Goal: Task Accomplishment & Management: Manage account settings

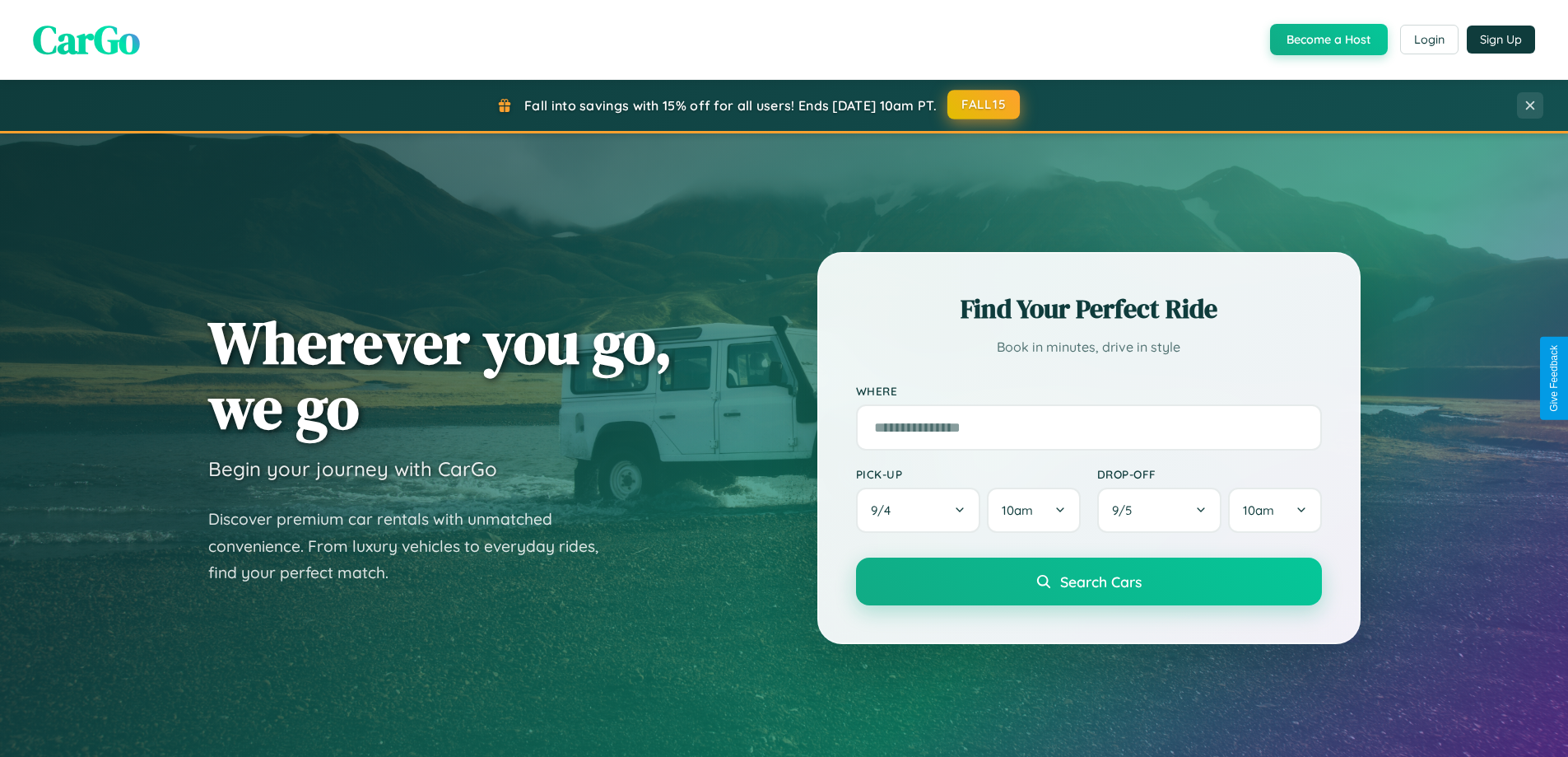
click at [985, 104] on button "FALL15" at bounding box center [984, 104] width 73 height 30
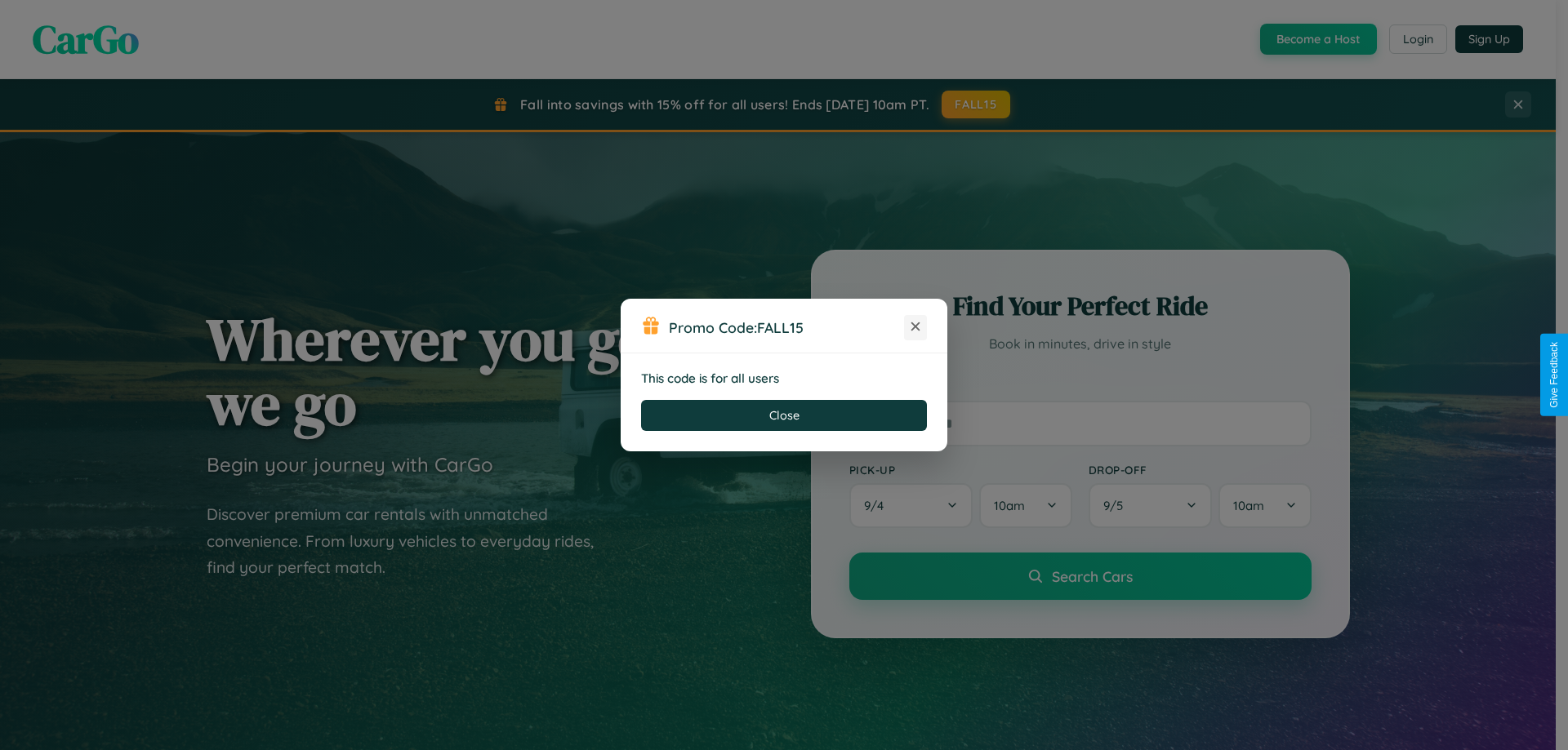
click at [916, 327] on icon at bounding box center [916, 327] width 17 height 17
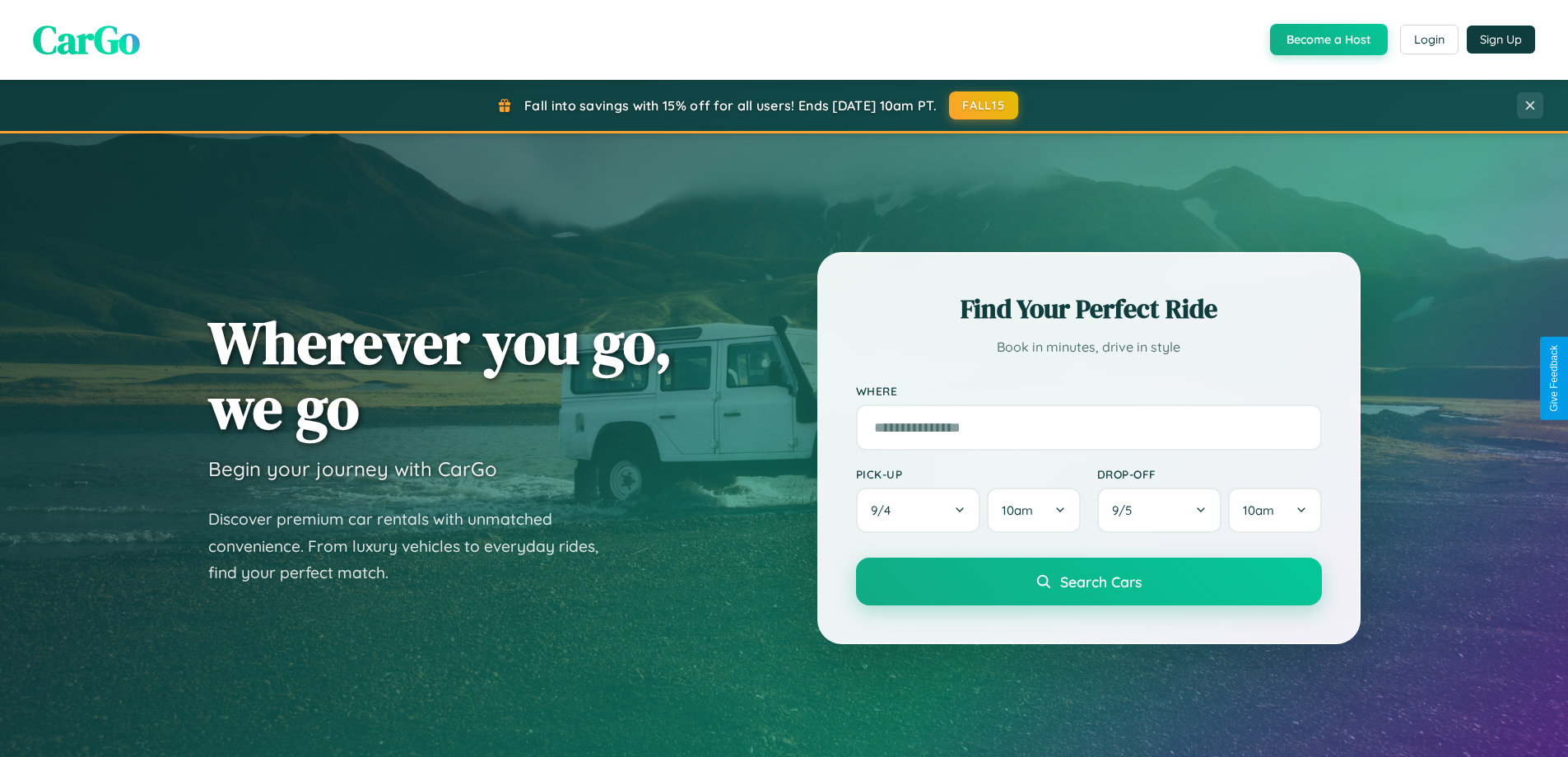
scroll to position [3170, 0]
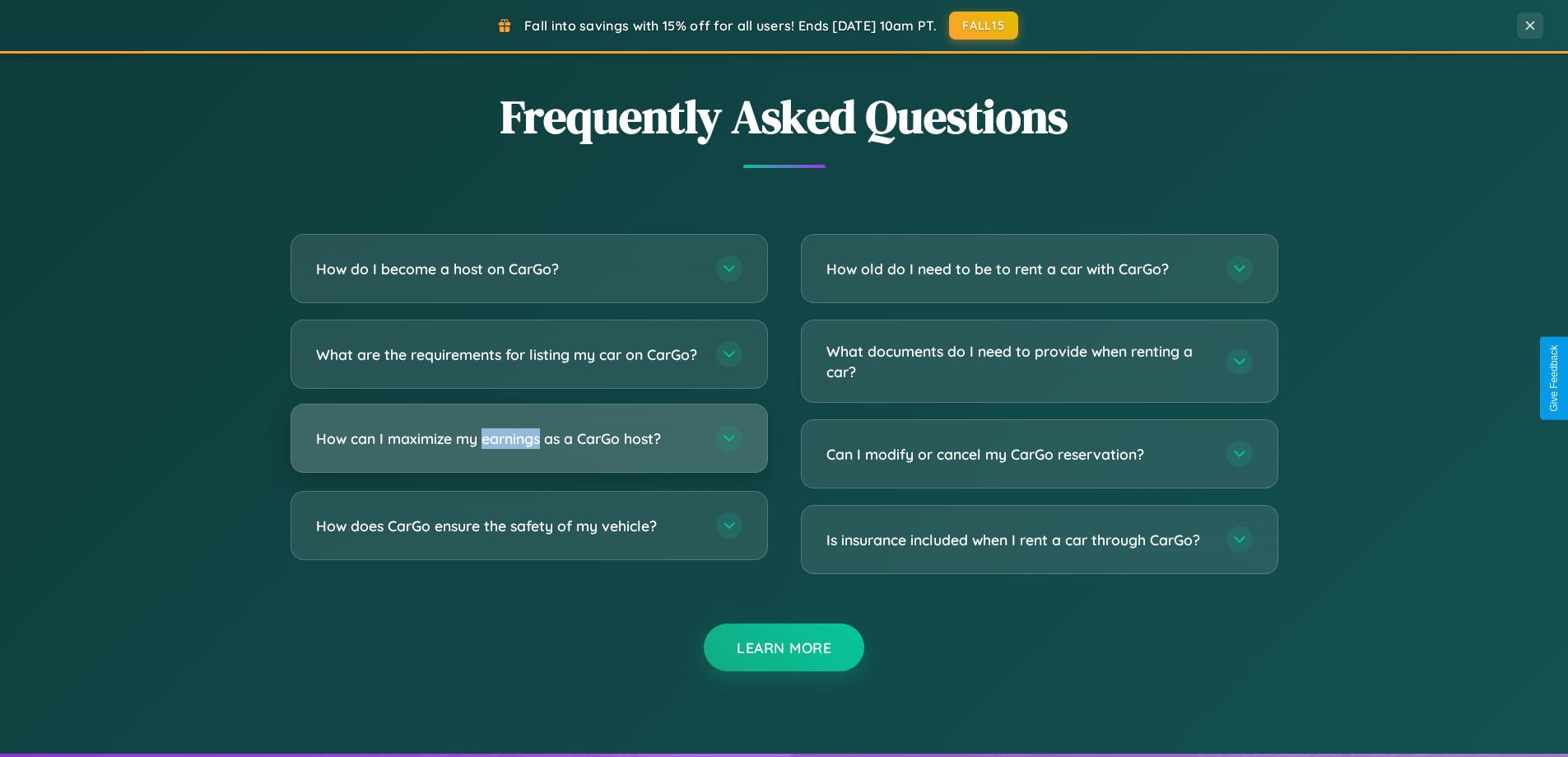
click at [529, 449] on h3 "How can I maximize my earnings as a CarGo host?" at bounding box center [508, 439] width 383 height 20
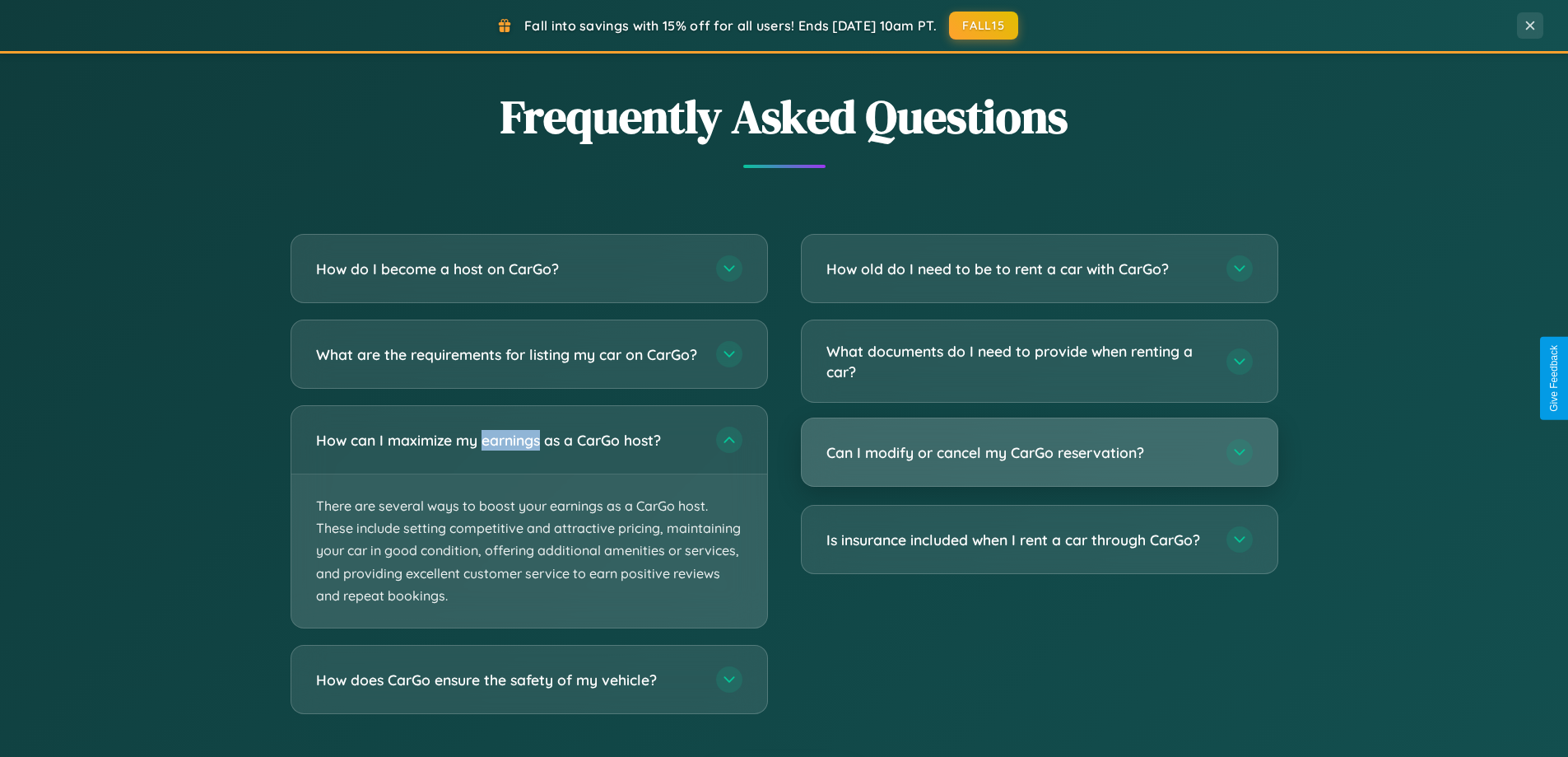
click at [1039, 453] on h3 "Can I modify or cancel my CarGo reservation?" at bounding box center [1018, 453] width 383 height 20
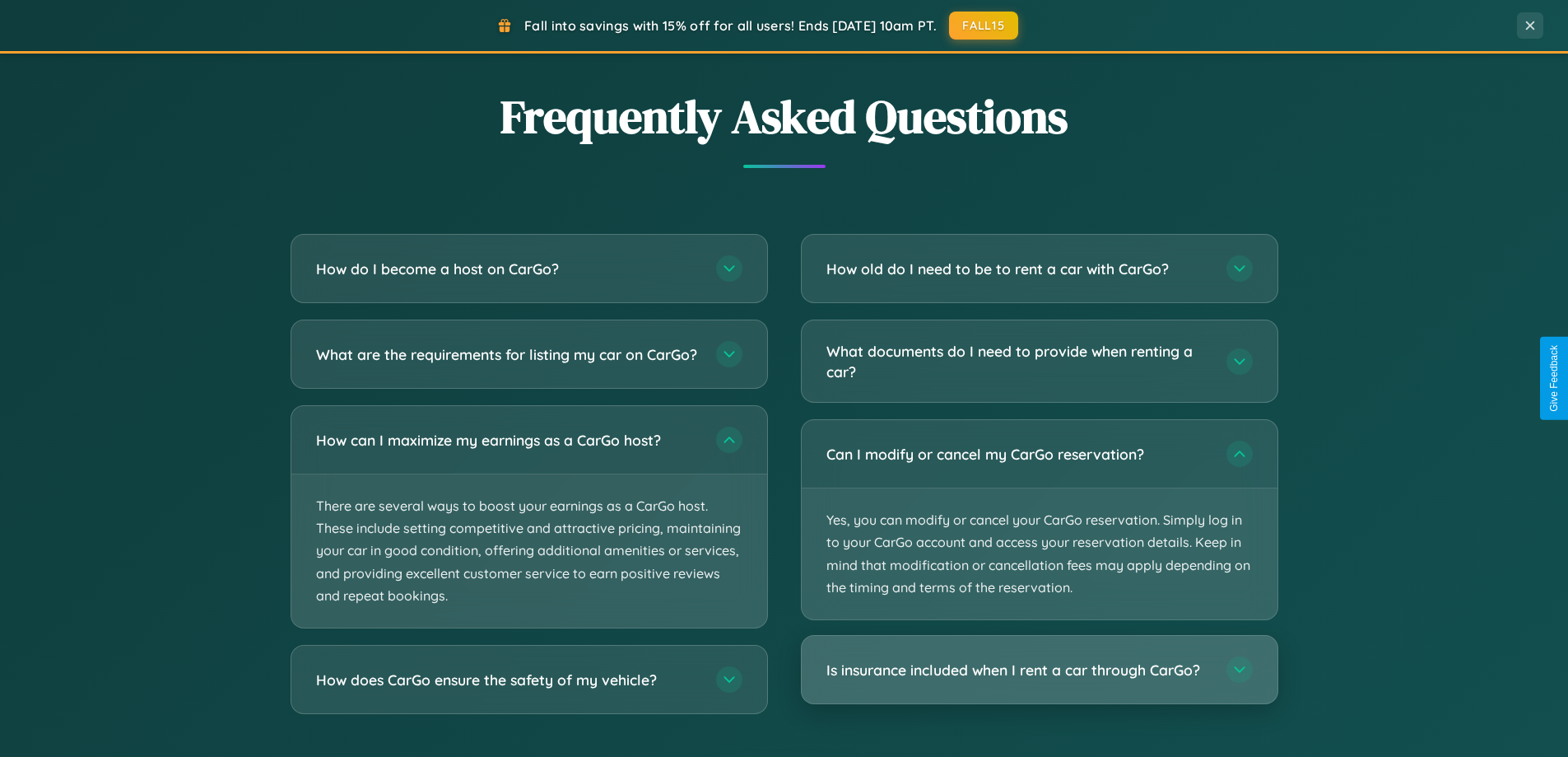
click at [1039, 670] on h3 "Is insurance included when I rent a car through CarGo?" at bounding box center [1018, 670] width 383 height 20
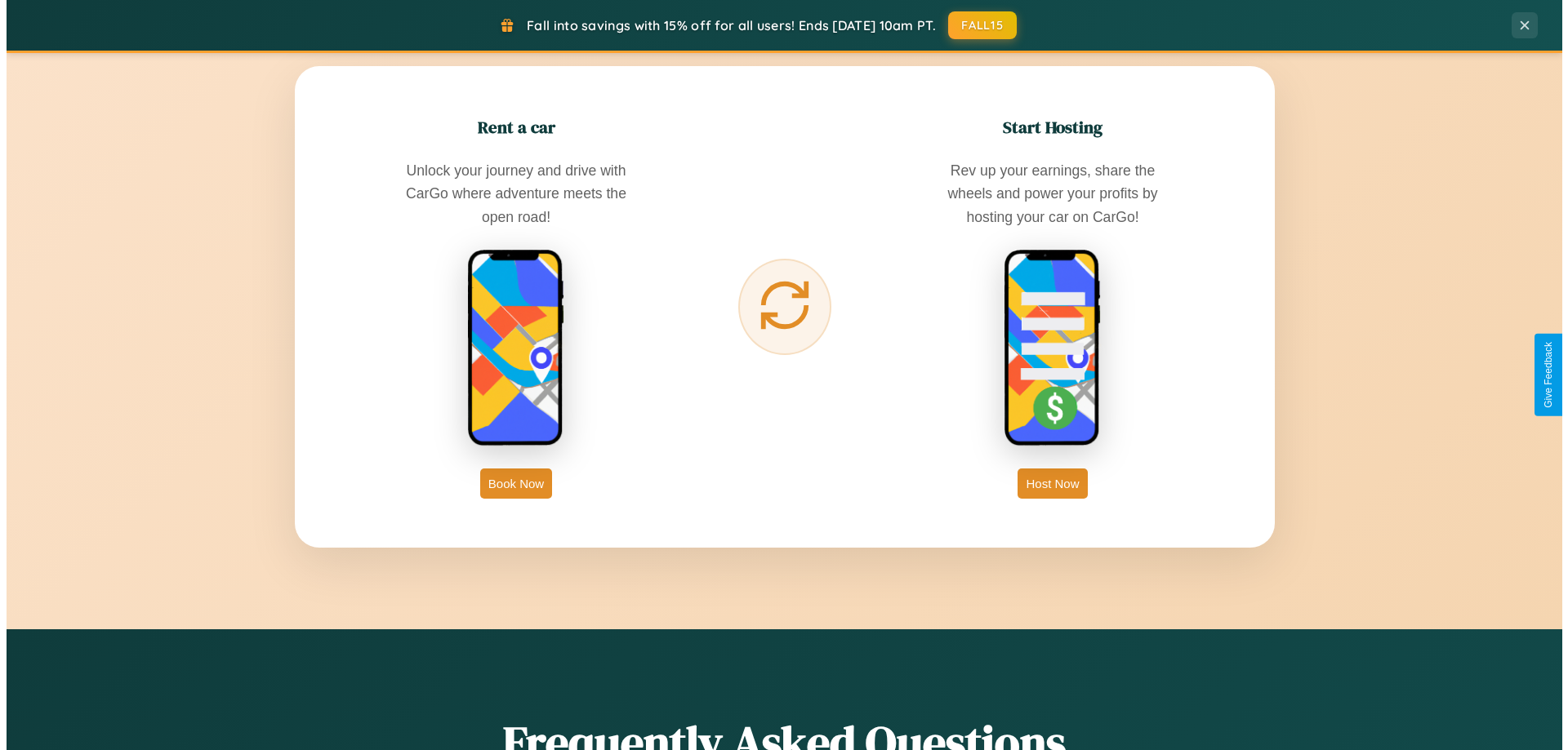
scroll to position [0, 0]
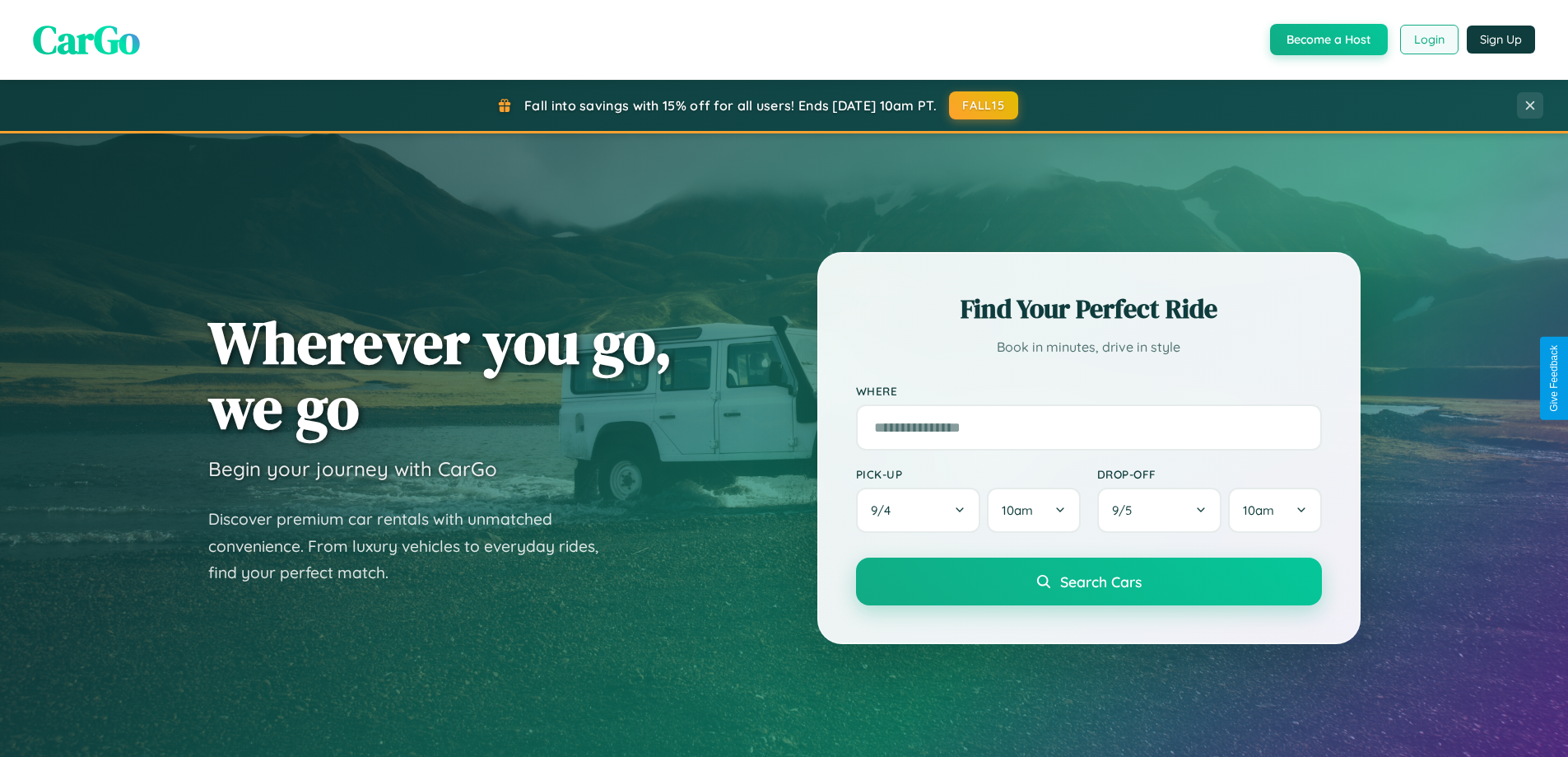
click at [1428, 39] on button "Login" at bounding box center [1429, 40] width 59 height 30
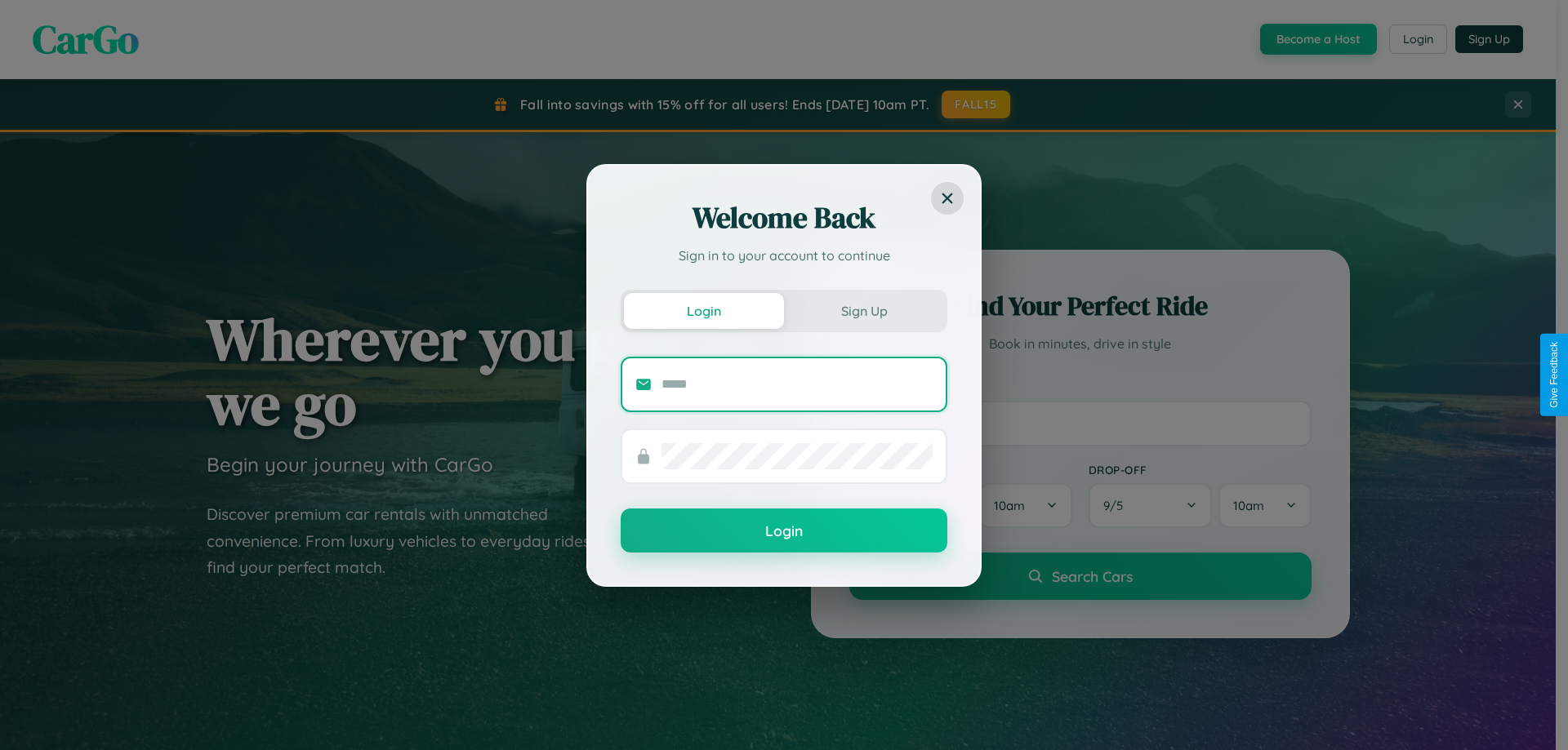
click at [797, 384] on input "text" at bounding box center [797, 385] width 271 height 26
type input "**********"
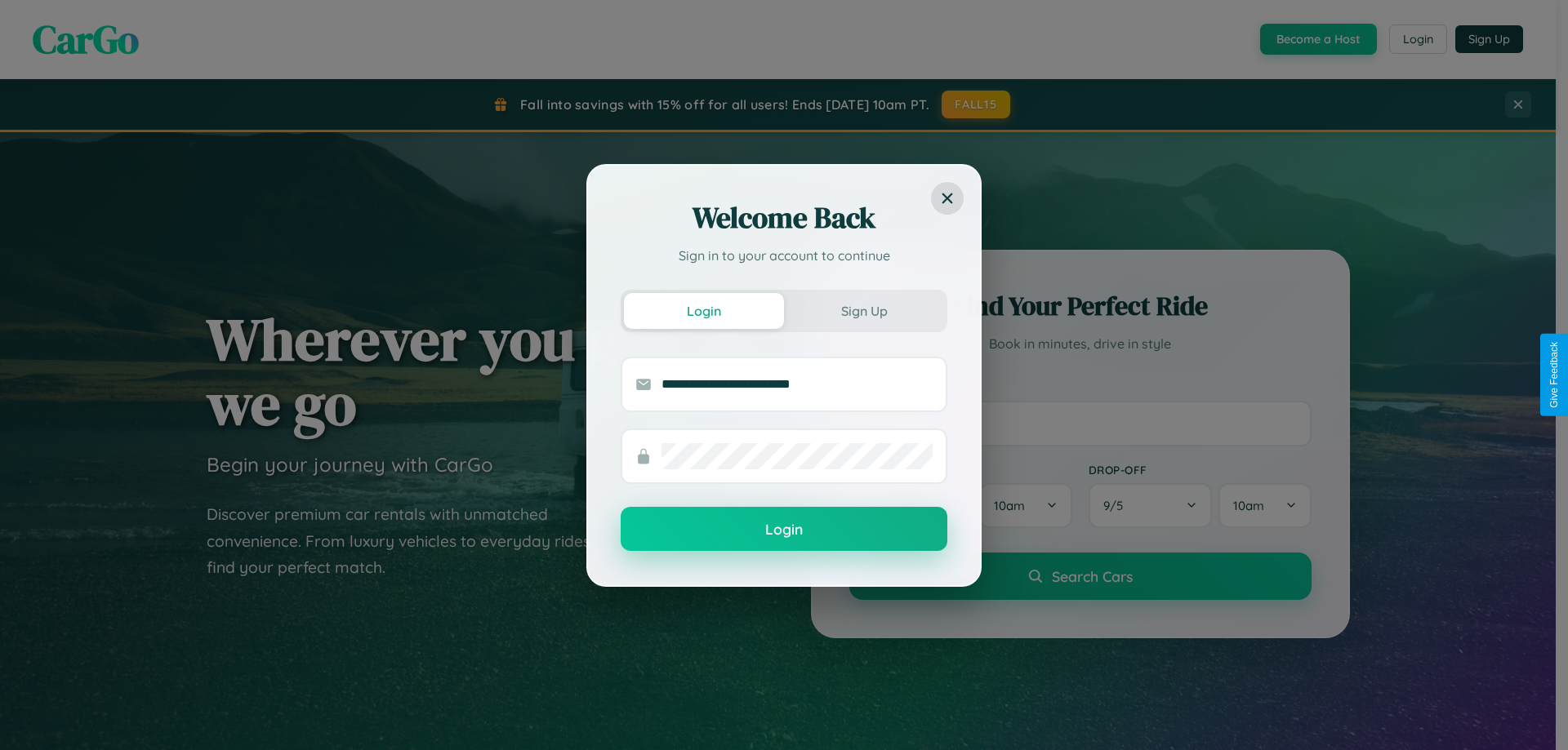
click at [784, 530] on button "Login" at bounding box center [784, 529] width 327 height 44
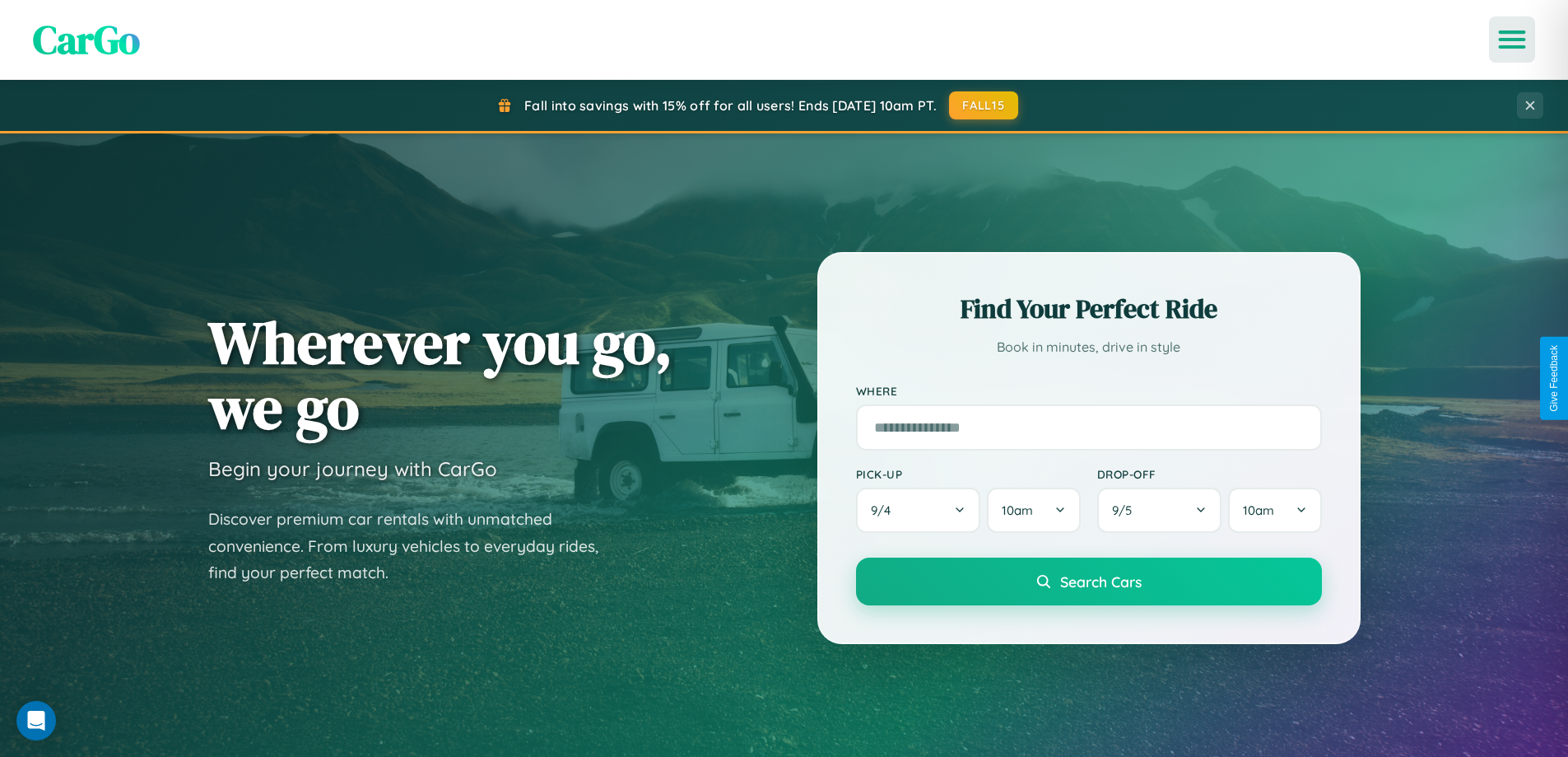
click at [1512, 39] on icon "Open menu" at bounding box center [1513, 40] width 24 height 15
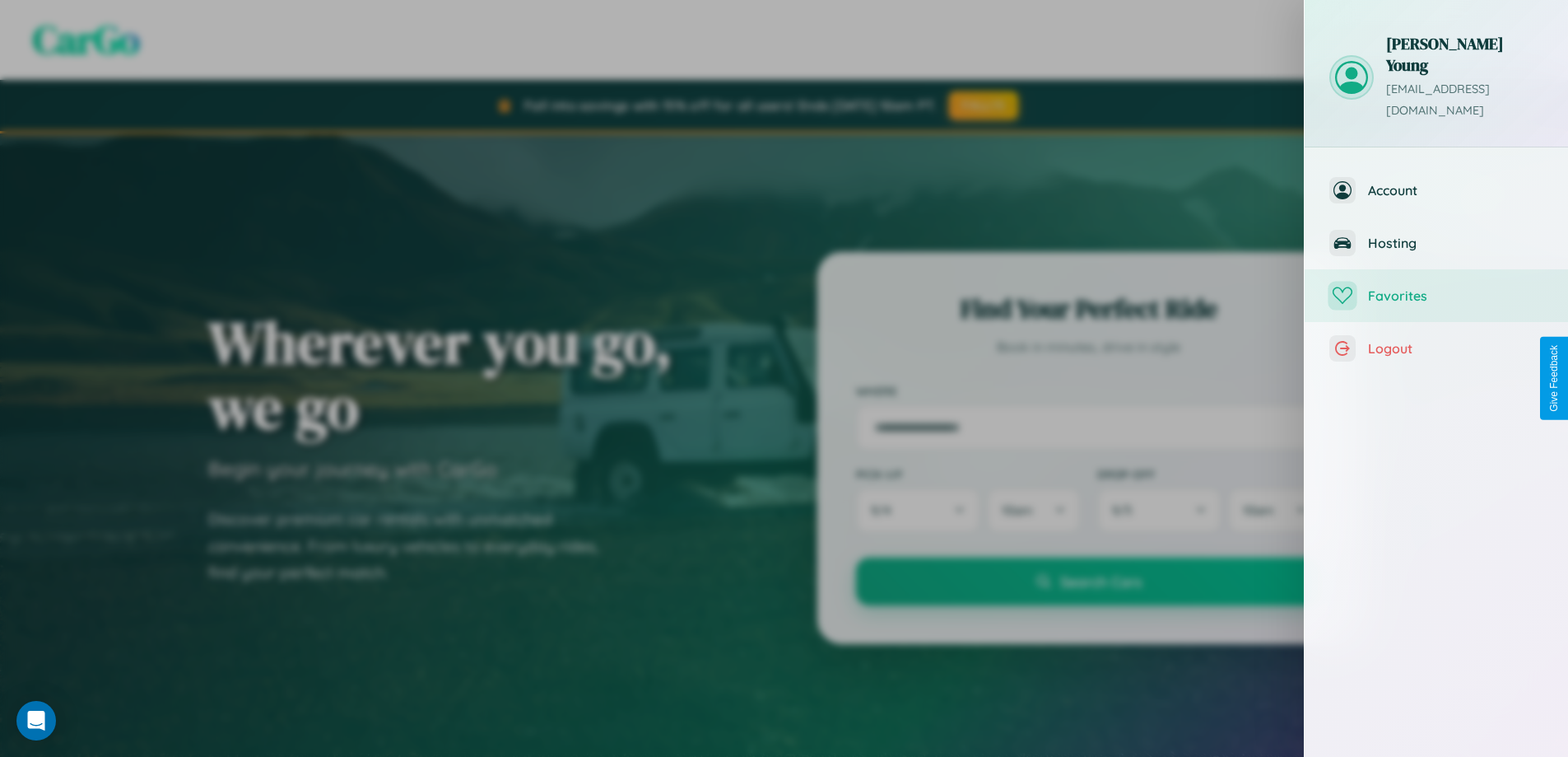
click at [1437, 288] on span "Favorites" at bounding box center [1455, 296] width 175 height 17
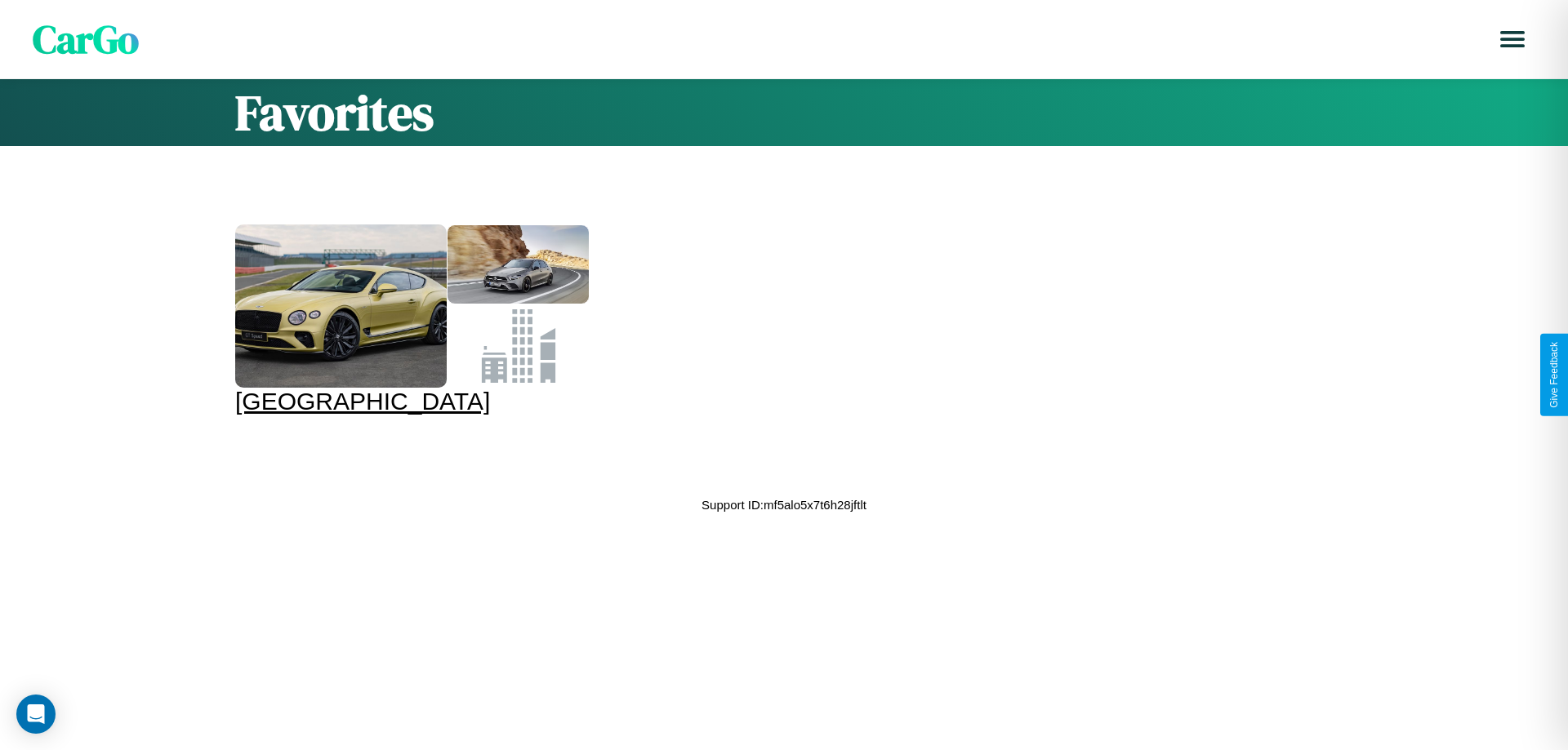
click at [409, 320] on div at bounding box center [341, 305] width 211 height 163
